Goal: Complete application form: Complete application form

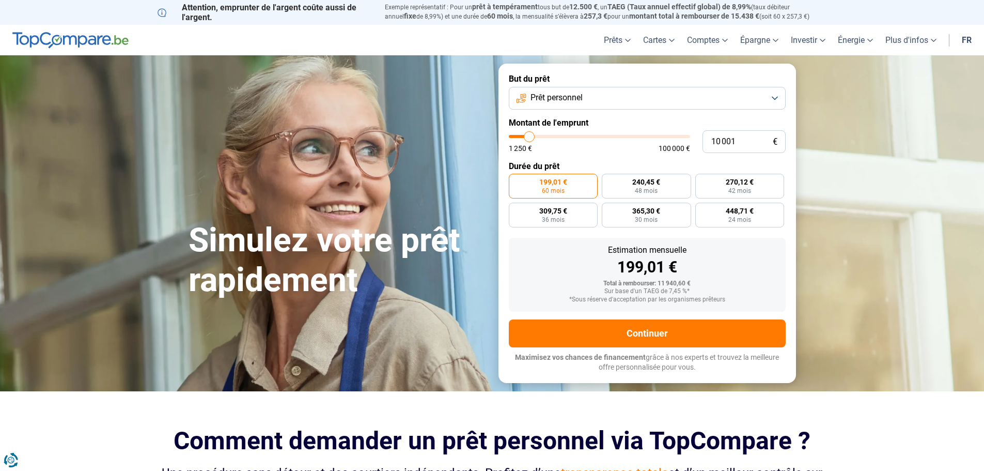
type input "10 500"
type input "10500"
type input "11 250"
type input "11250"
type input "12 750"
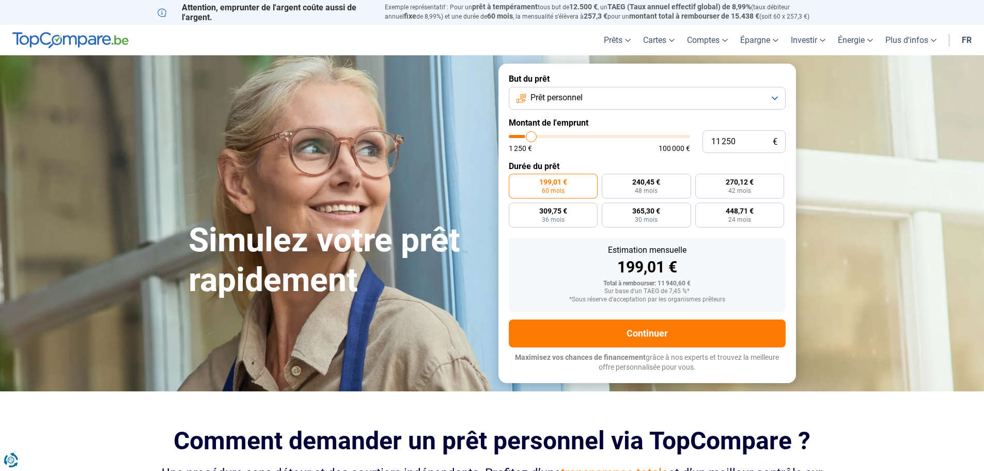
type input "12750"
type input "14 000"
type input "14000"
type input "15 000"
type input "15000"
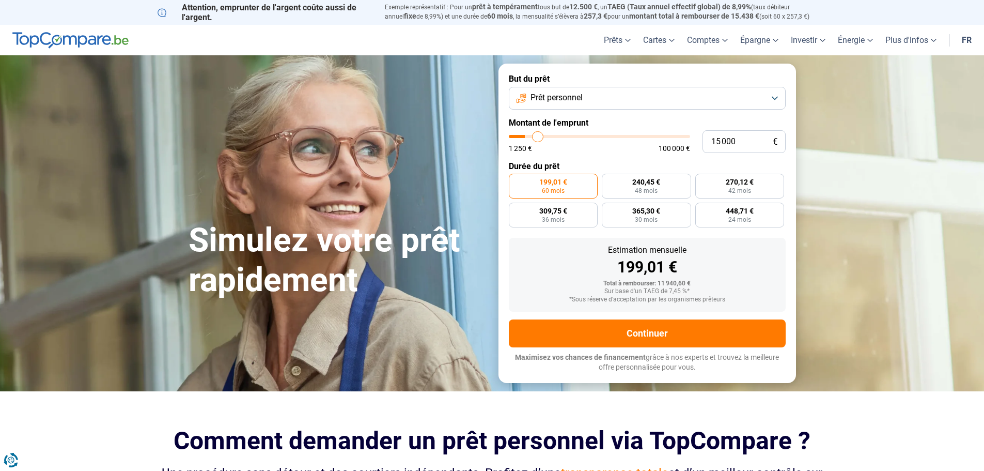
type input "15 750"
type input "15750"
type input "16 250"
type input "16250"
type input "17 250"
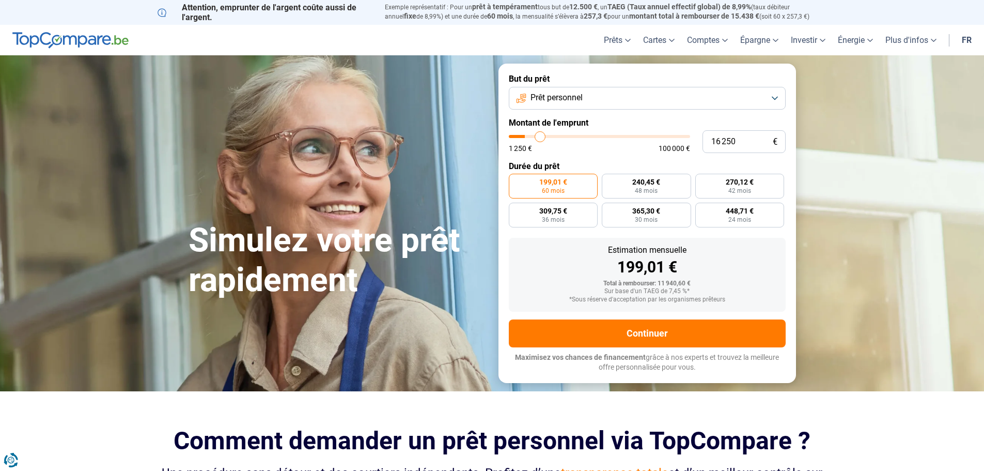
type input "17250"
type input "18 500"
type input "18500"
type input "20 500"
type input "20500"
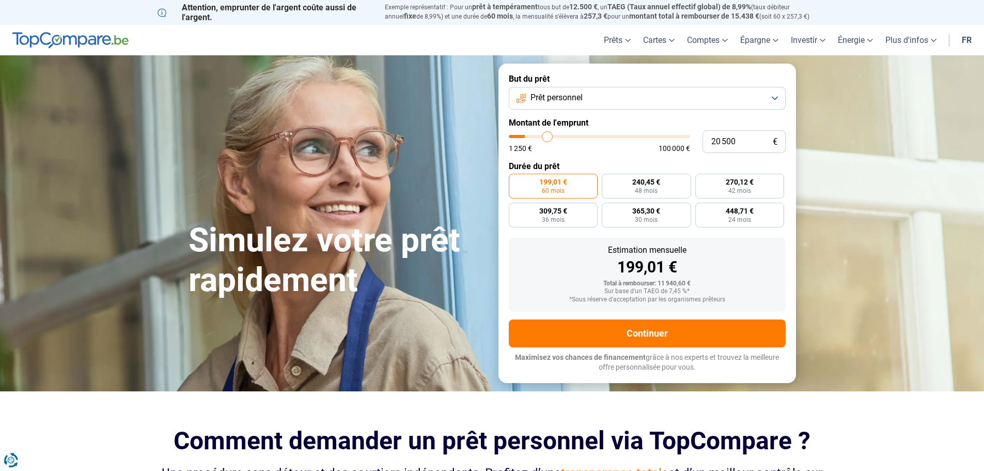
type input "25 250"
type input "25250"
type input "25 750"
type input "25750"
type input "26 000"
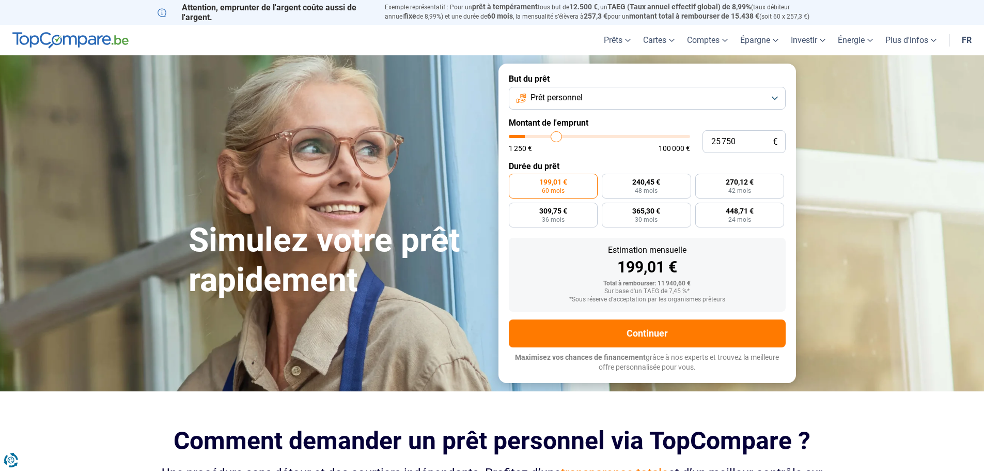
type input "26000"
type input "26 250"
type input "26250"
type input "27 250"
type input "27250"
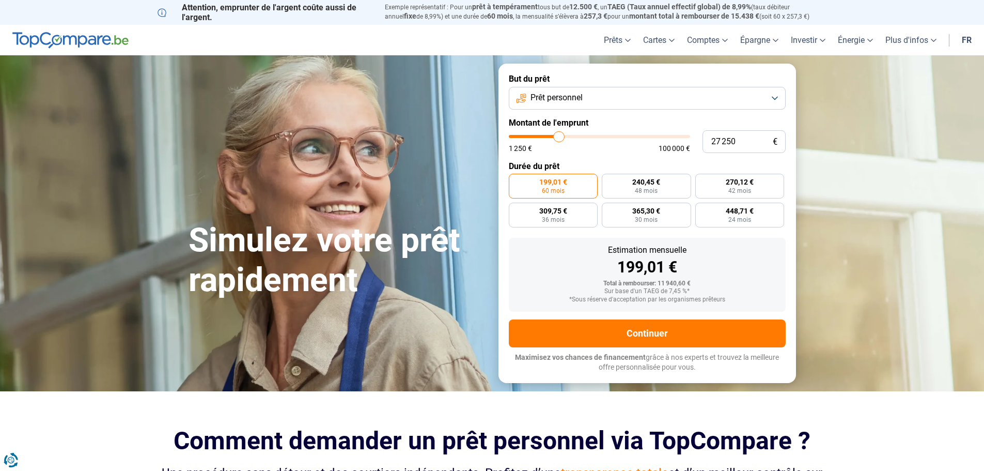
type input "28 000"
type input "28000"
type input "29 000"
type input "29000"
type input "29 750"
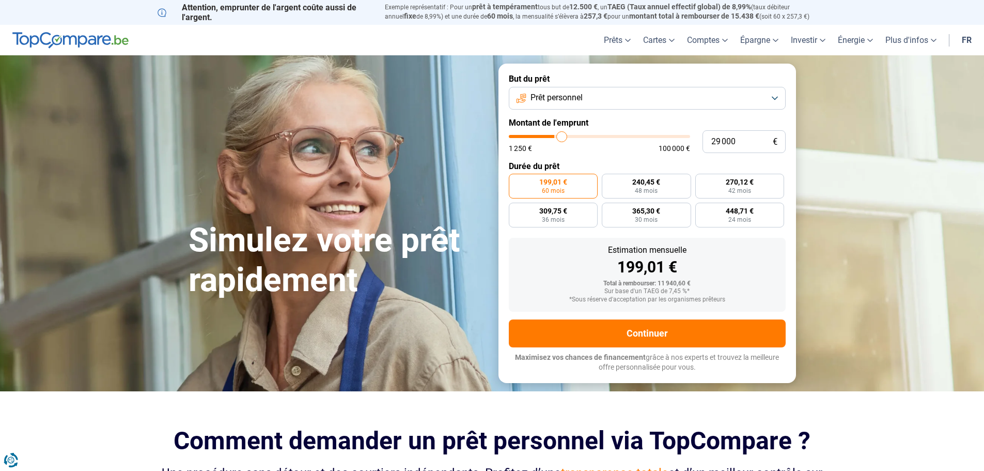
type input "29750"
type input "30 250"
type input "30250"
type input "30 500"
type input "30500"
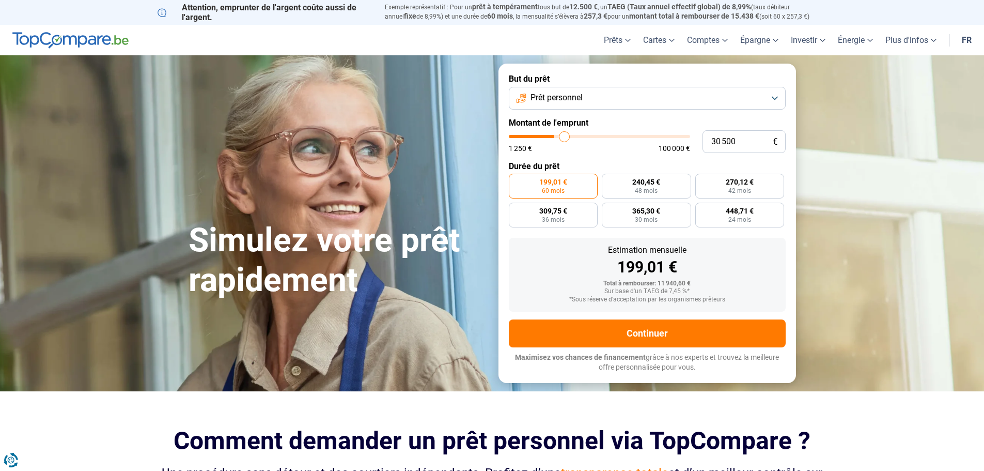
type input "33 500"
type input "33500"
type input "36 250"
type input "36250"
type input "37 750"
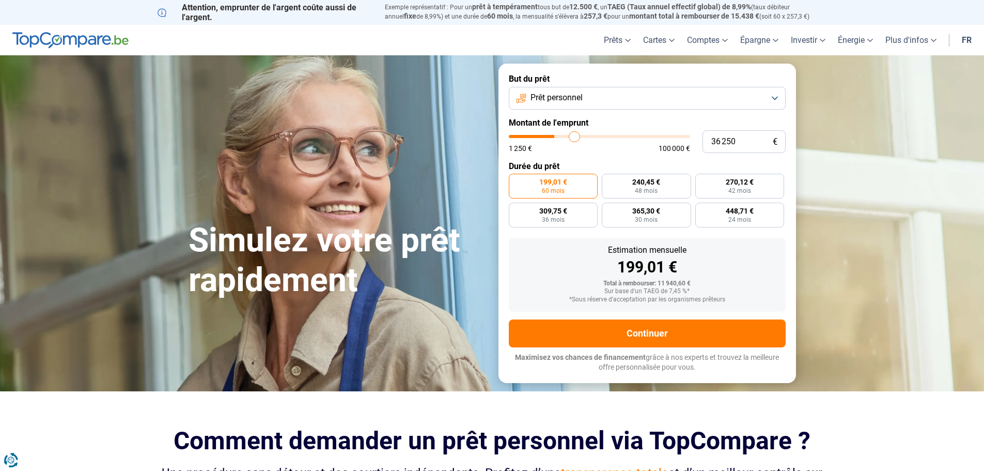
type input "37750"
type input "38 000"
type input "38000"
type input "36 750"
type input "36750"
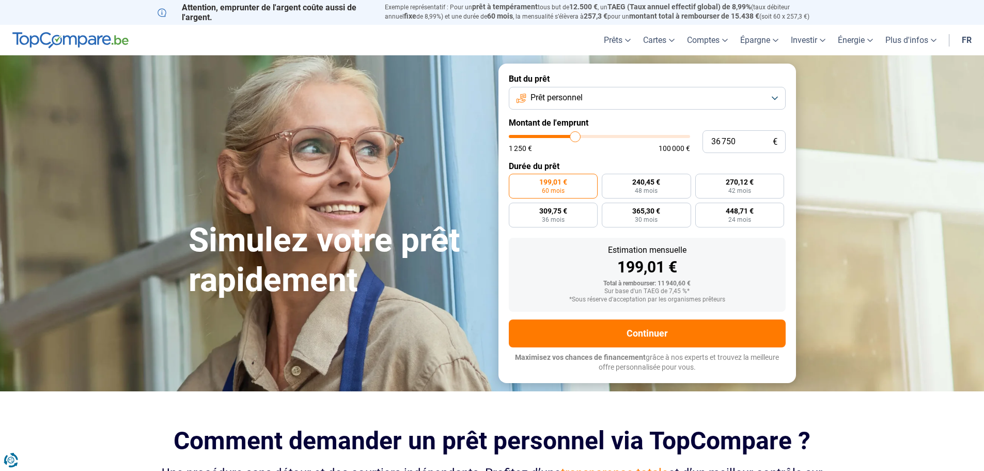
type input "35 750"
type input "35750"
type input "34 000"
type input "34000"
type input "32 000"
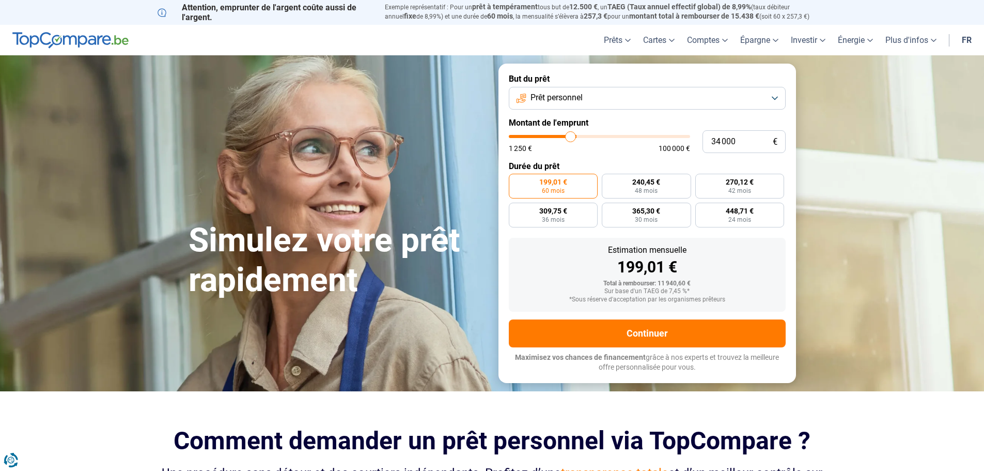
type input "32000"
type input "28 750"
type input "28750"
type input "26 750"
type input "26750"
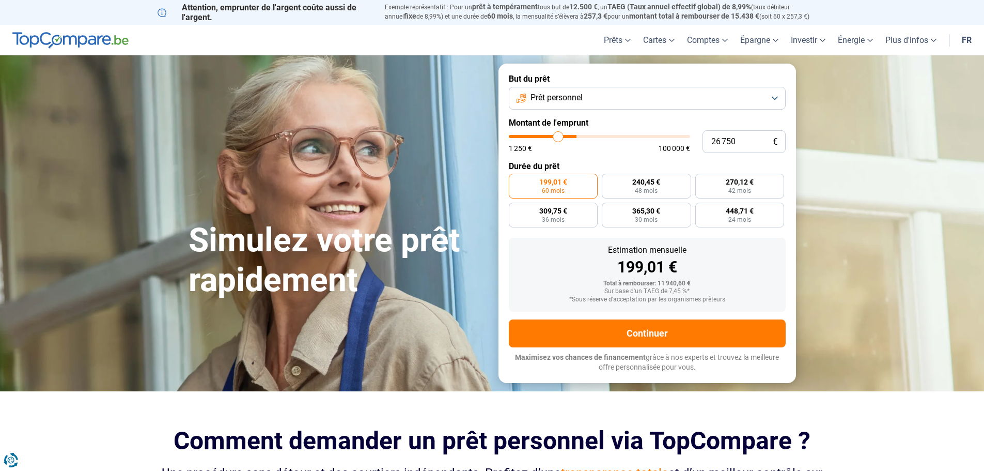
type input "25 000"
type input "25000"
type input "24 250"
type input "24250"
type input "23 750"
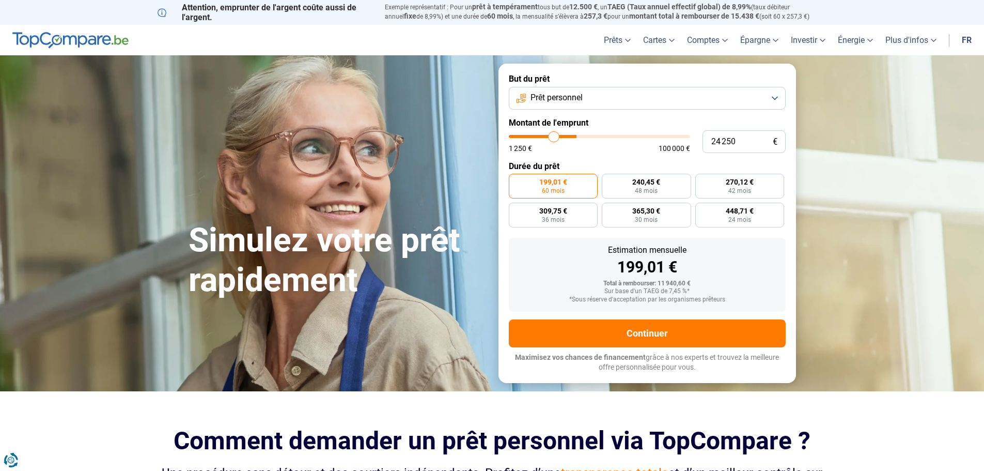
type input "23750"
type input "24 250"
type input "24250"
type input "25 250"
type input "25250"
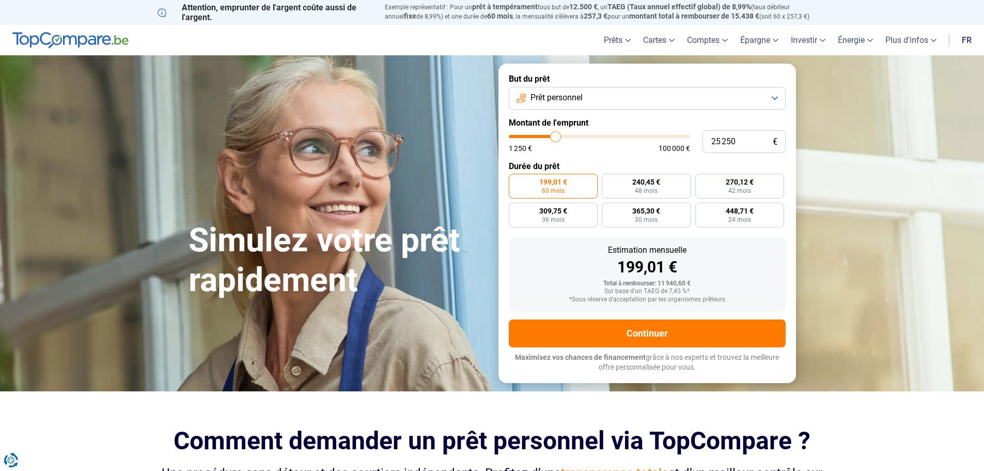
type input "28 750"
type input "28750"
type input "30 250"
type input "30250"
type input "31 000"
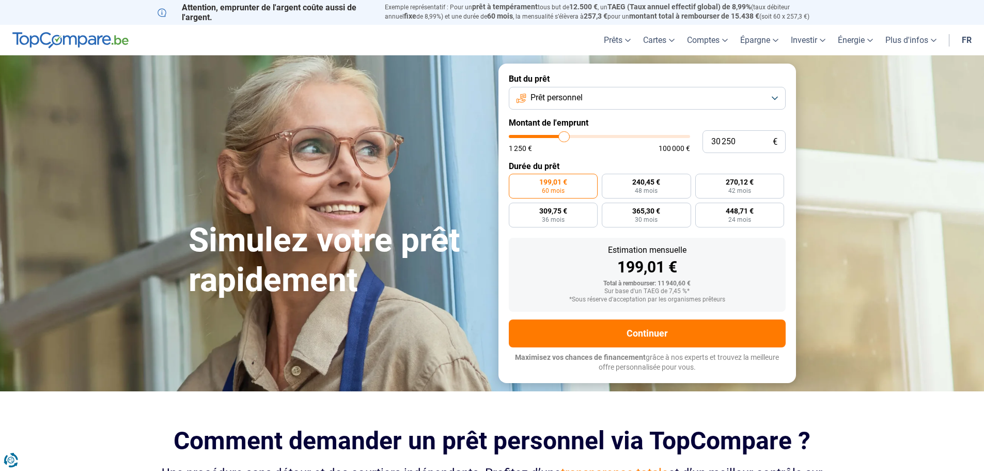
type input "31000"
type input "31 250"
type input "31250"
type input "31 750"
type input "31750"
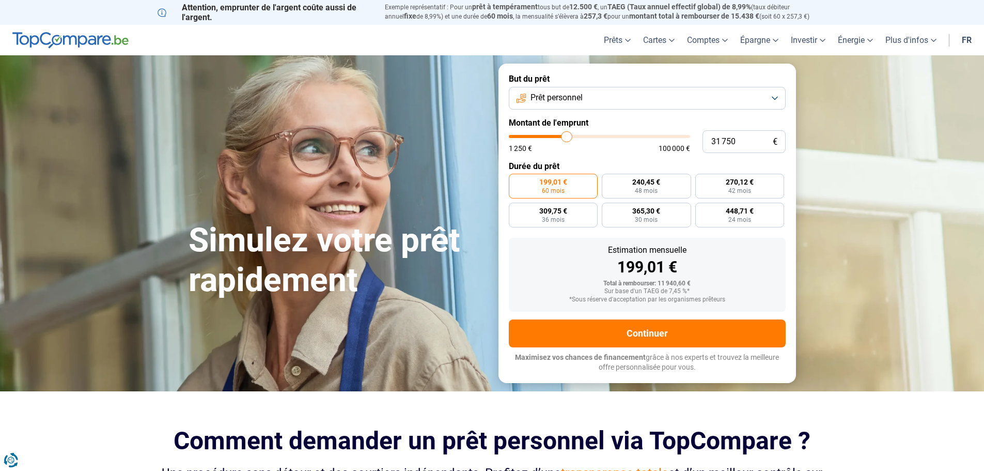
type input "32 250"
type input "32250"
type input "35 250"
type input "35250"
type input "36 500"
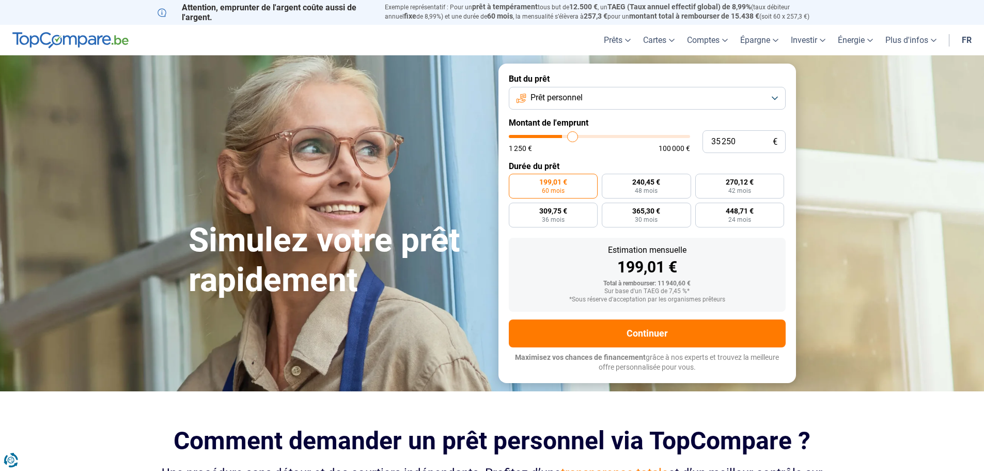
type input "36500"
type input "36 750"
type input "36750"
type input "37 000"
type input "37000"
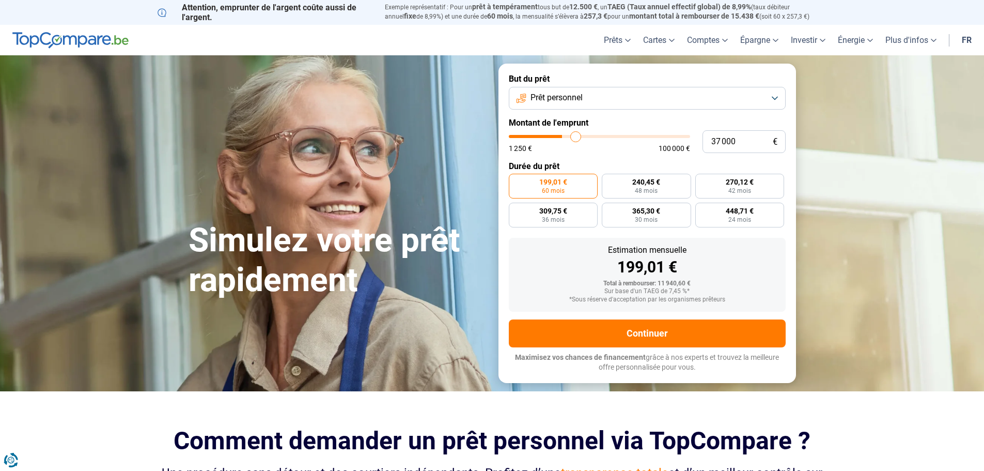
type input "38 000"
type input "38000"
type input "39 500"
type input "39500"
type input "40 000"
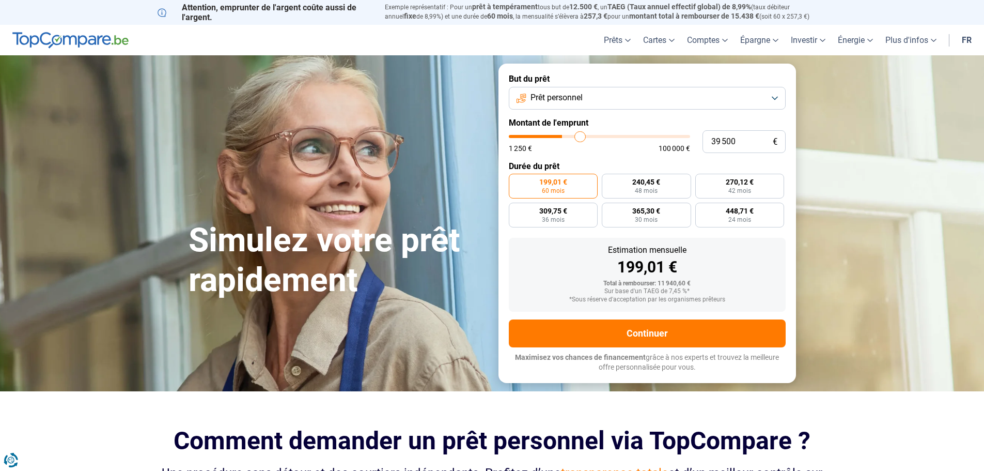
type input "40000"
type input "40 250"
type input "40250"
type input "40 750"
type input "40750"
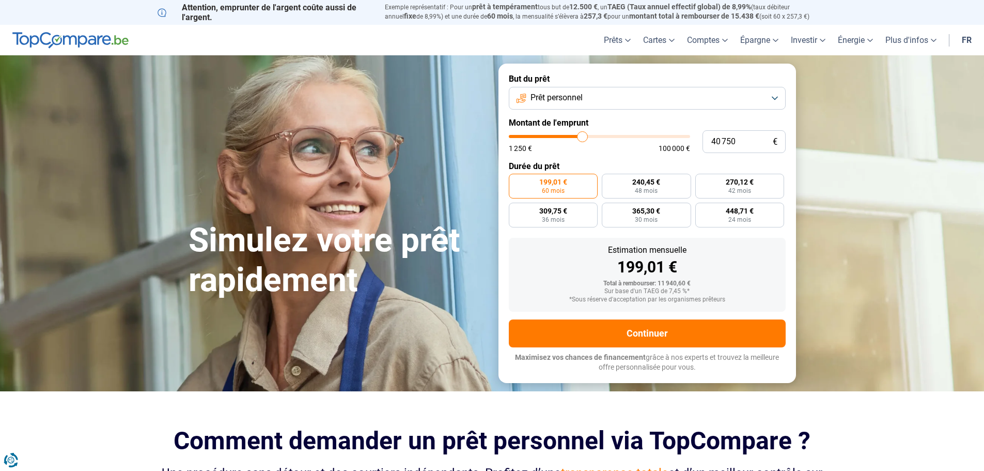
type input "41 250"
type input "41250"
type input "41 500"
type input "41500"
type input "42 000"
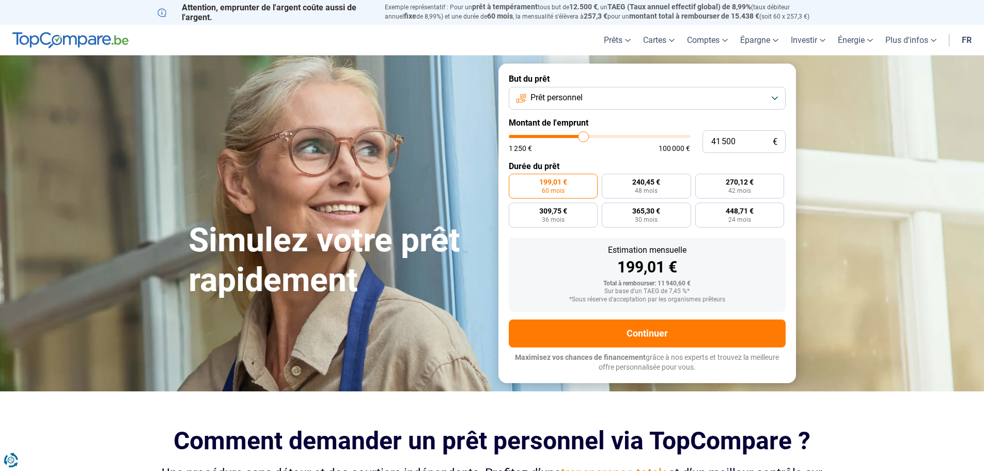
type input "42000"
type input "42 500"
type input "42500"
type input "43 000"
type input "43000"
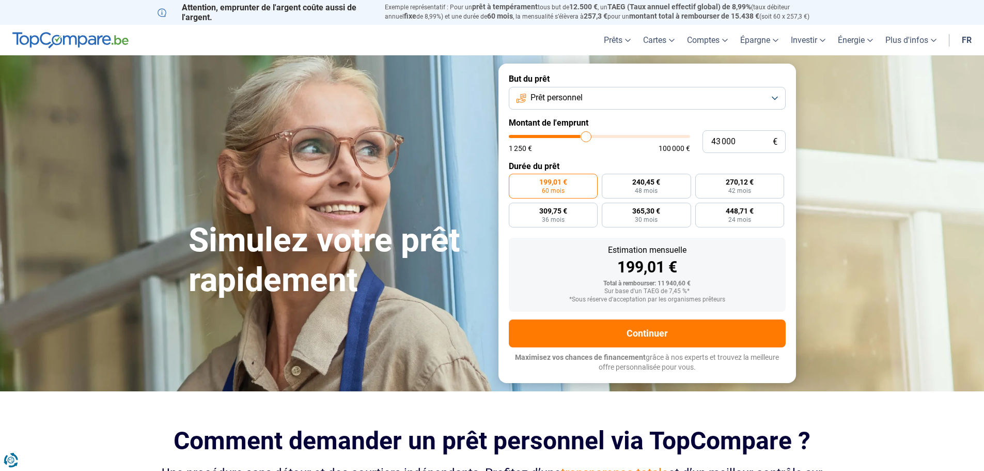
type input "43 750"
type input "43750"
type input "44 250"
type input "44250"
type input "44 500"
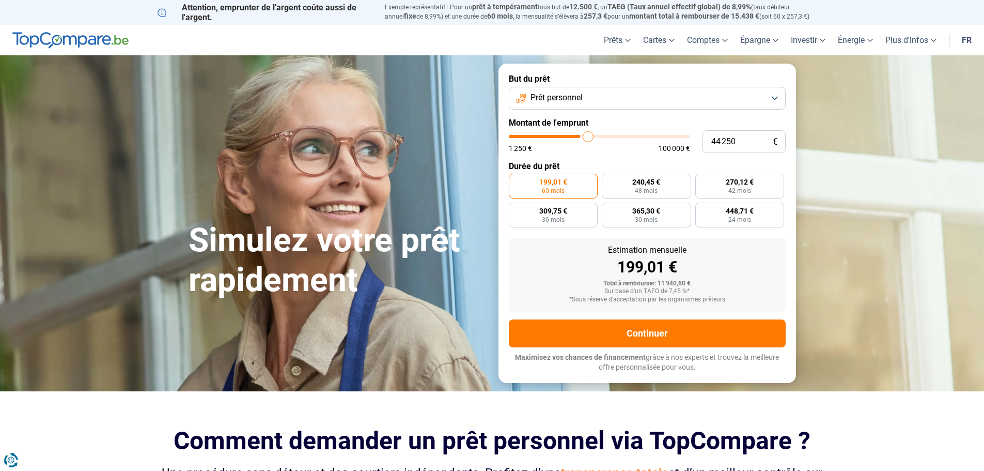
type input "44500"
type input "45 000"
type input "45000"
type input "45 500"
type input "45500"
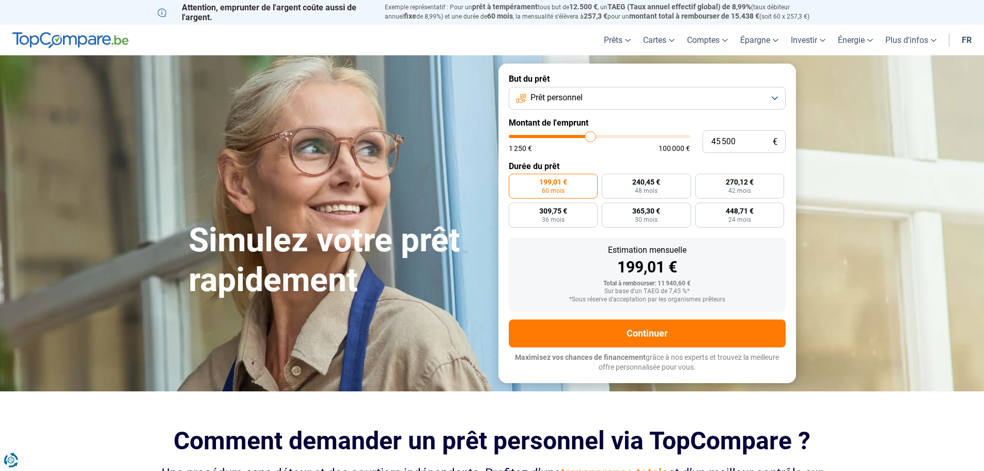
type input "46 750"
type input "46750"
type input "47 250"
type input "47250"
type input "48 750"
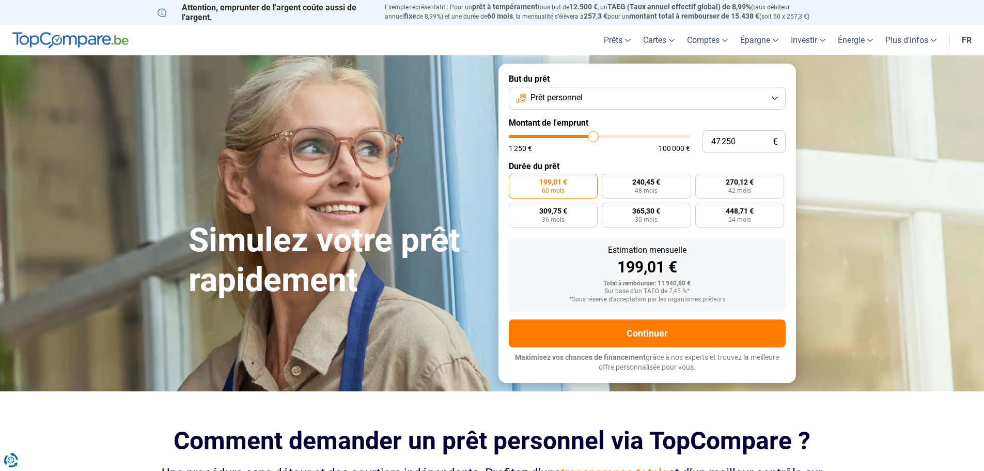
type input "48750"
type input "49 000"
type input "49000"
type input "49 500"
type input "49500"
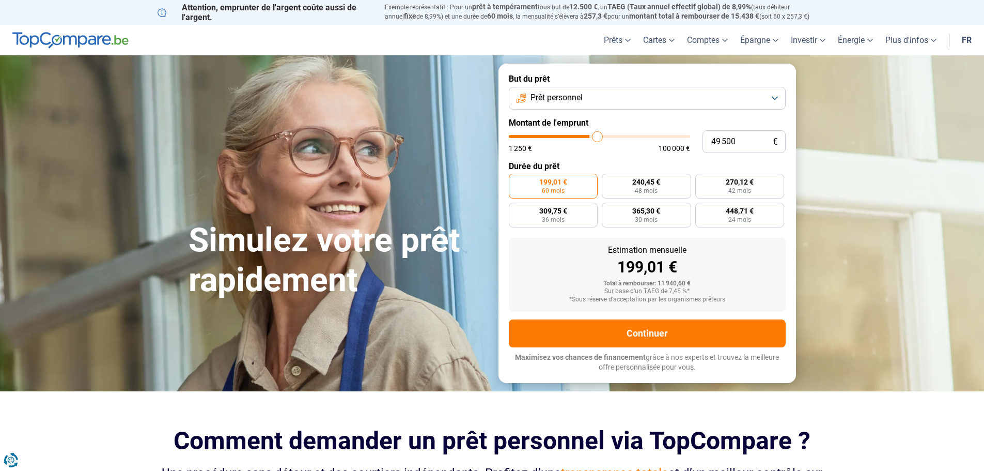
type input "49 750"
type input "49750"
type input "50 250"
type input "50250"
type input "51 250"
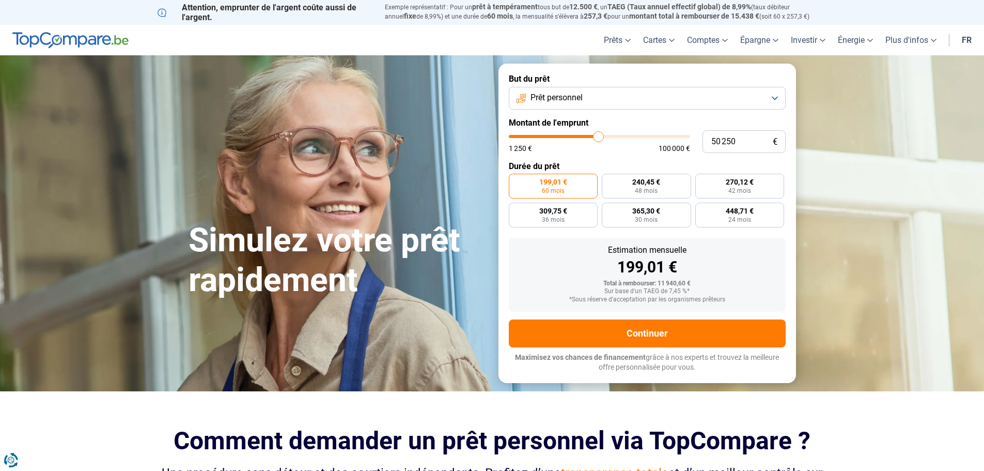
type input "51250"
type input "51 750"
type input "51750"
type input "52 750"
type input "52750"
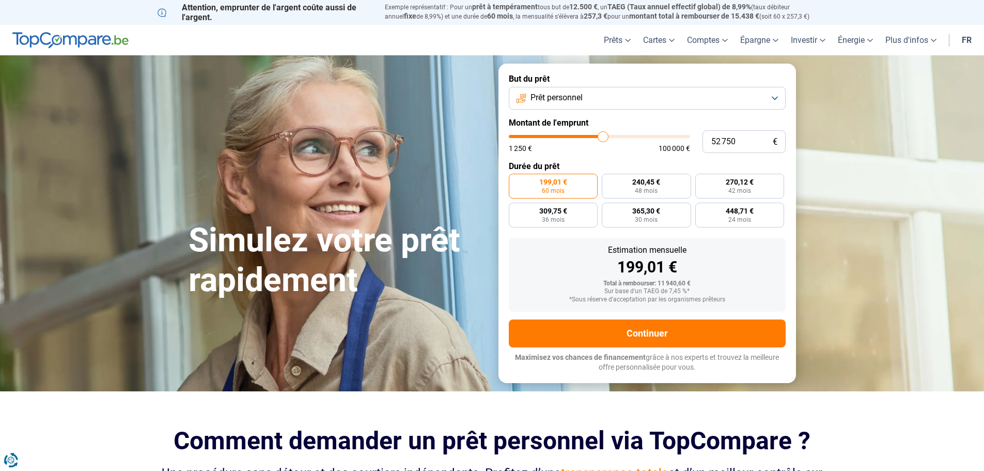
type input "53 000"
type input "53000"
type input "53 250"
type input "53250"
type input "54 000"
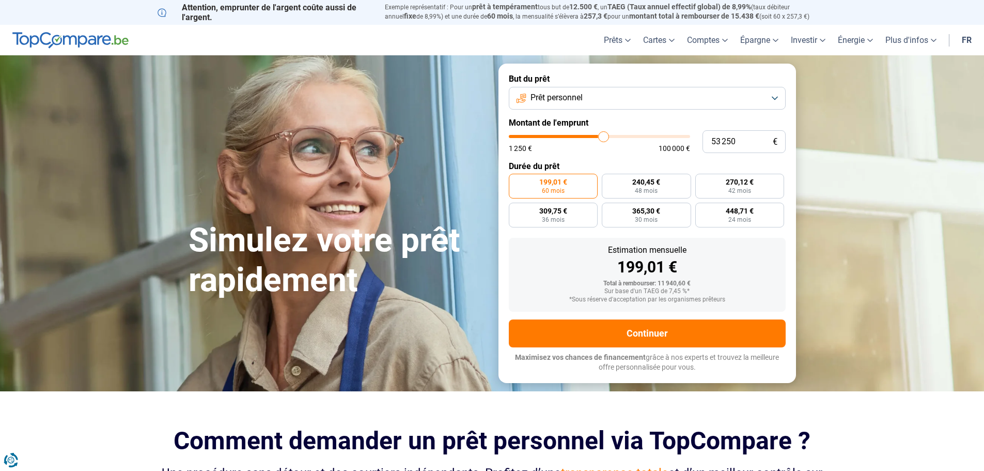
type input "54000"
type input "54 250"
type input "54250"
type input "54 500"
type input "54500"
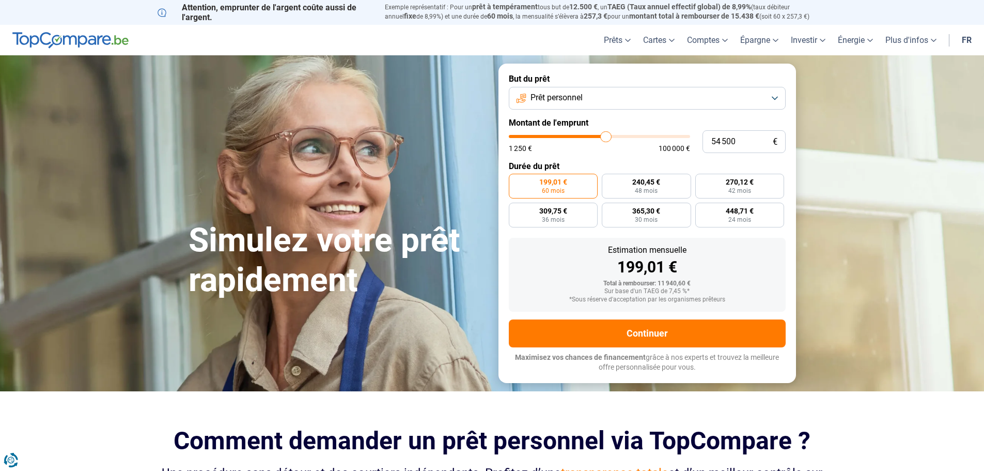
type input "54 750"
type input "54750"
type input "55 000"
type input "55000"
type input "55 750"
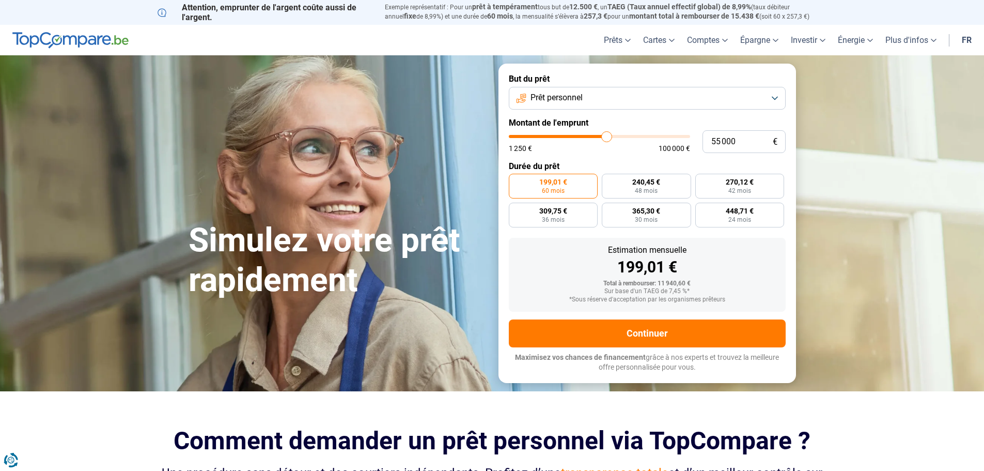
type input "55750"
type input "56 000"
type input "56000"
type input "56 250"
type input "56250"
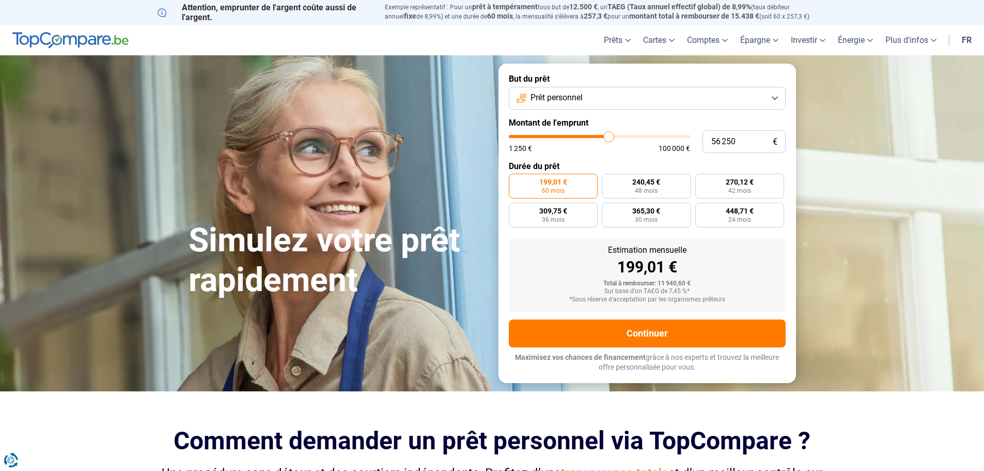
type input "56 500"
type input "56500"
type input "57 000"
type input "57000"
type input "57 250"
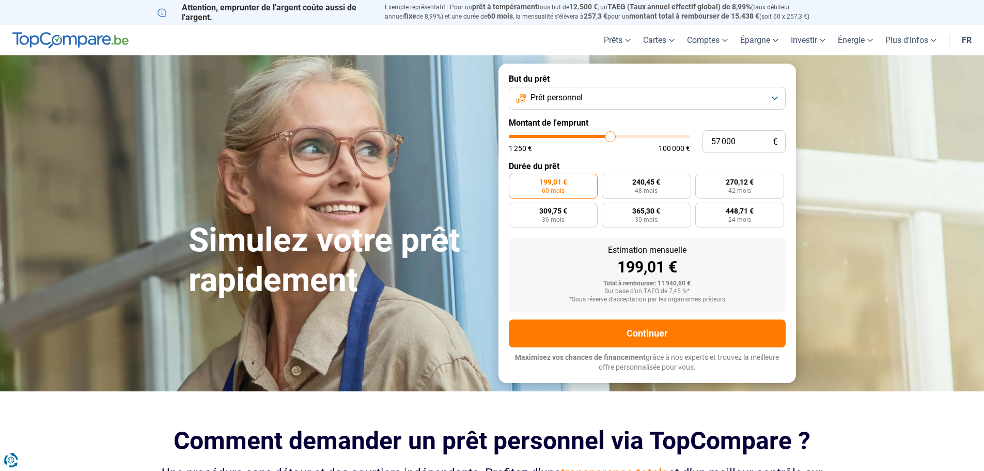
type input "57250"
type input "57 500"
type input "57500"
type input "57 750"
type input "57750"
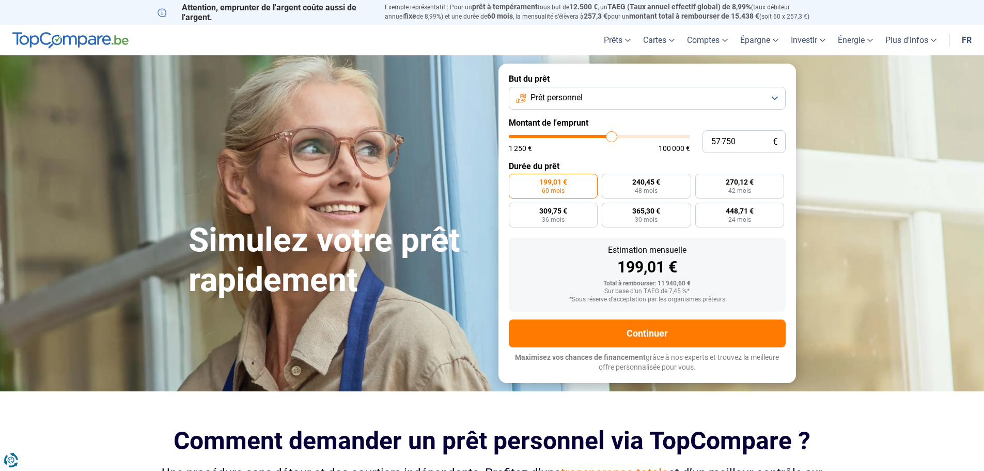
type input "58 000"
type input "58000"
type input "58 500"
type input "58500"
type input "58 750"
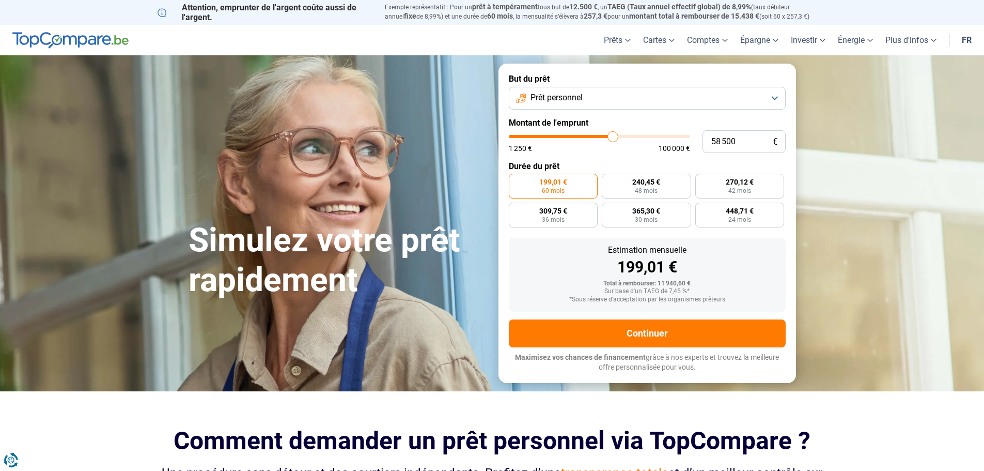
type input "58750"
type input "59 000"
type input "59000"
type input "59 250"
type input "59250"
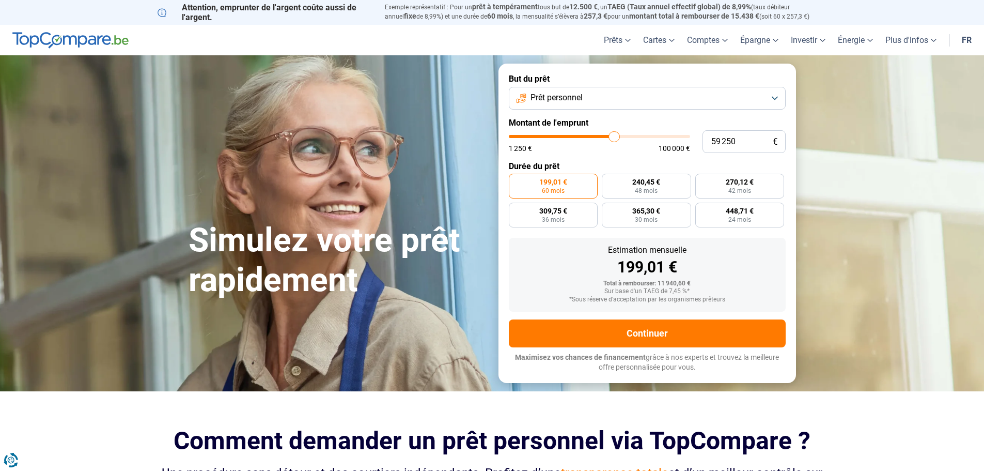
type input "60 000"
type input "60000"
type input "60 250"
type input "60250"
type input "60 000"
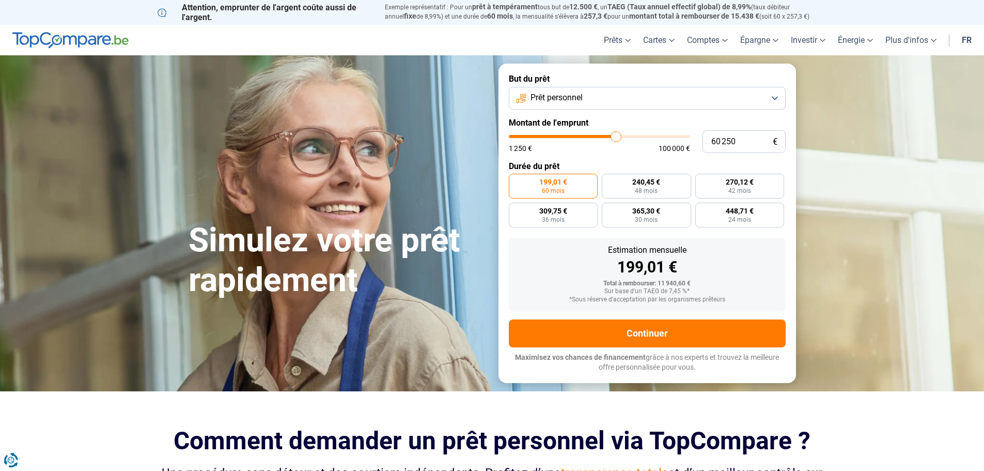
type input "60000"
type input "59 500"
type input "59500"
type input "60 000"
drag, startPoint x: 530, startPoint y: 136, endPoint x: 615, endPoint y: 136, distance: 85.8
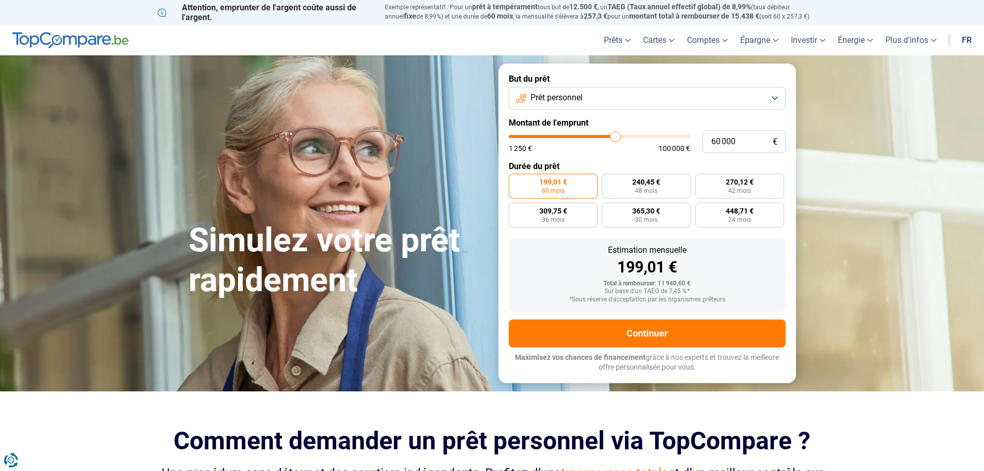
type input "60000"
click at [615, 136] on input "range" at bounding box center [599, 136] width 181 height 3
radio input "false"
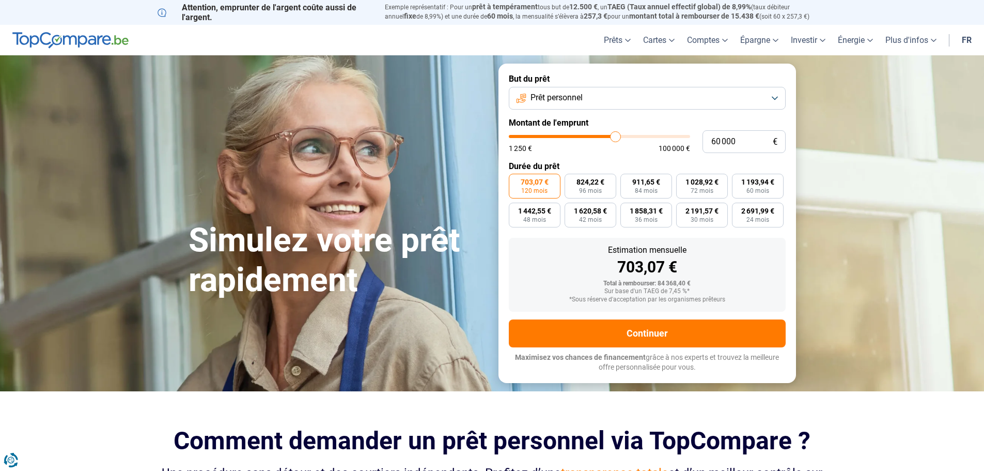
click at [546, 185] on span "703,07 €" at bounding box center [535, 181] width 28 height 7
click at [516, 180] on input "703,07 € 120 mois" at bounding box center [512, 177] width 7 height 7
click at [775, 99] on button "Prêt personnel" at bounding box center [647, 98] width 277 height 23
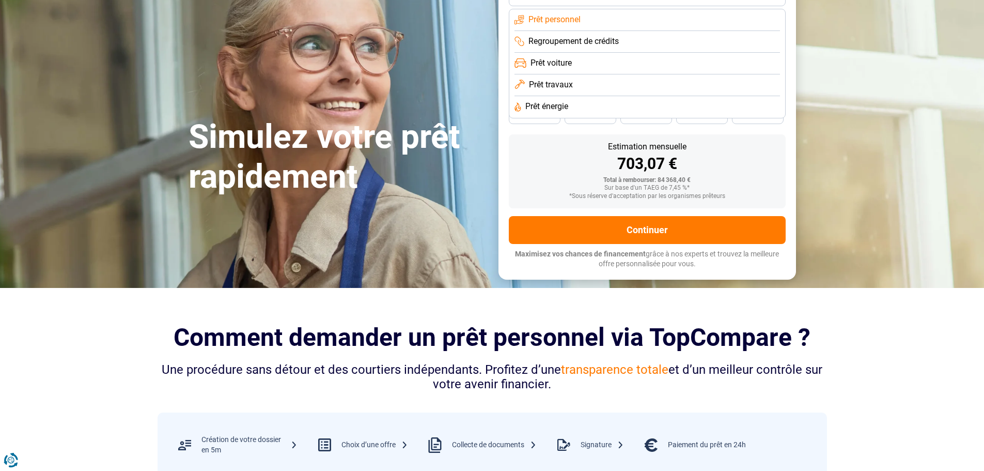
scroll to position [52, 0]
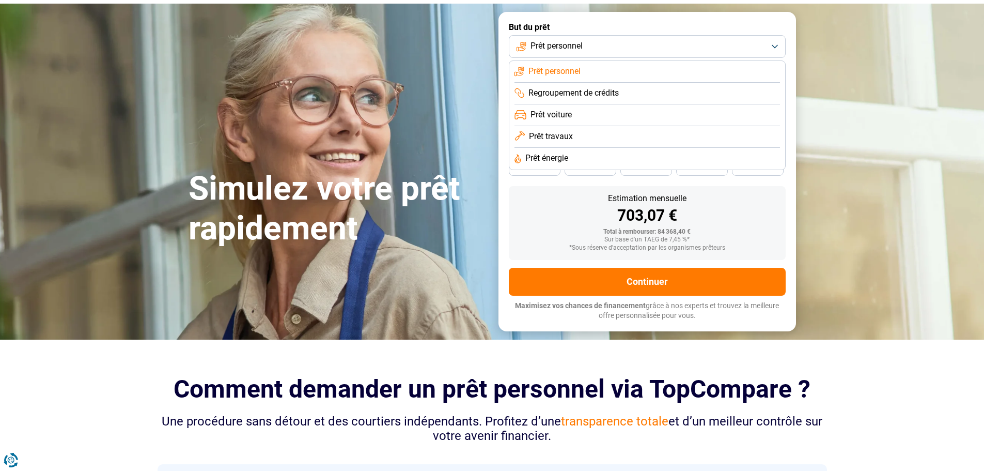
click at [575, 109] on li "Prêt voiture" at bounding box center [648, 115] width 266 height 22
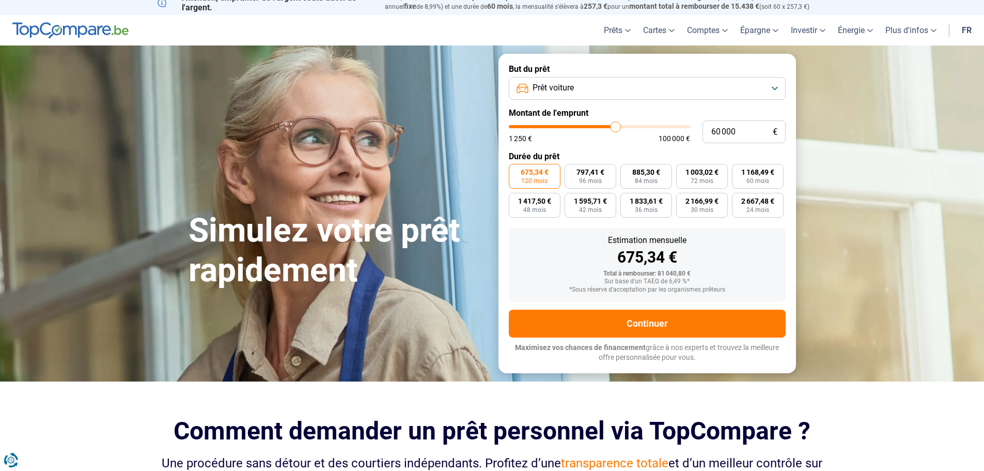
scroll to position [0, 0]
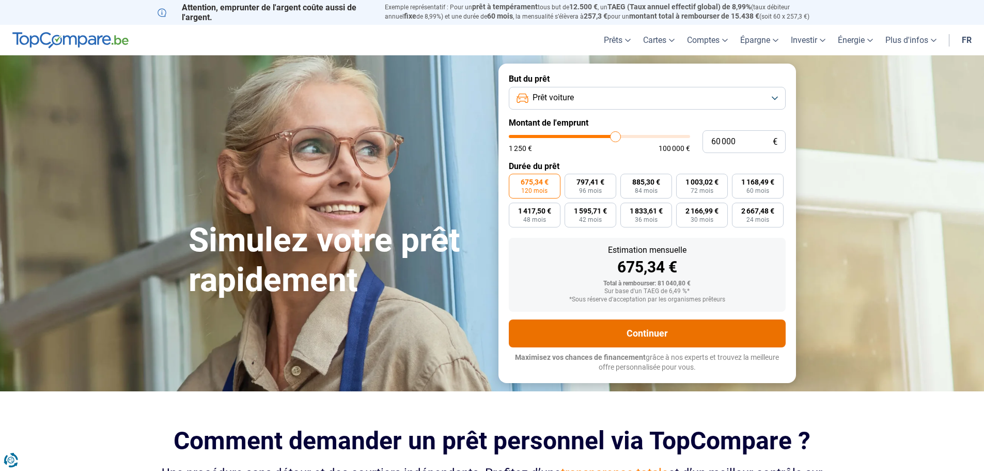
click at [639, 331] on button "Continuer" at bounding box center [647, 333] width 277 height 28
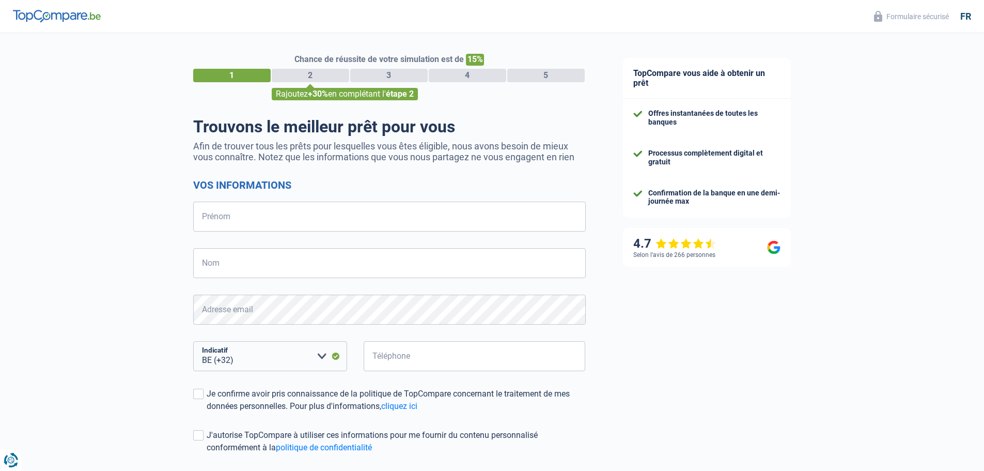
select select "32"
